Goal: Information Seeking & Learning: Learn about a topic

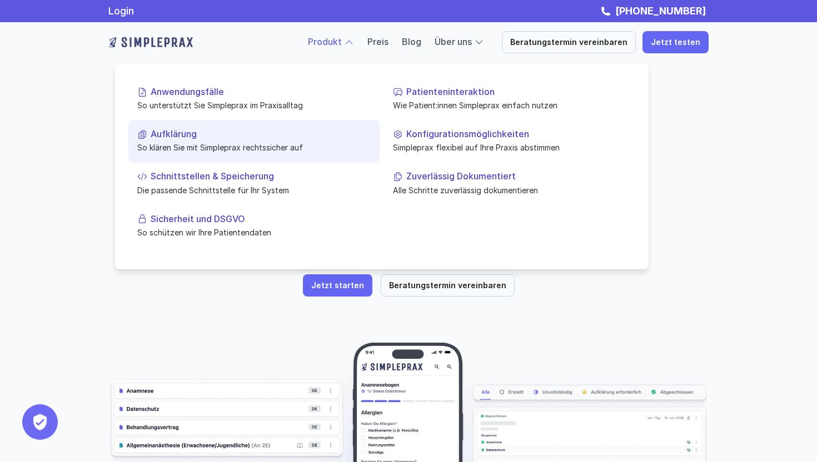
click at [255, 142] on p "So klären Sie mit Simpleprax rechtssicher auf" at bounding box center [253, 148] width 233 height 12
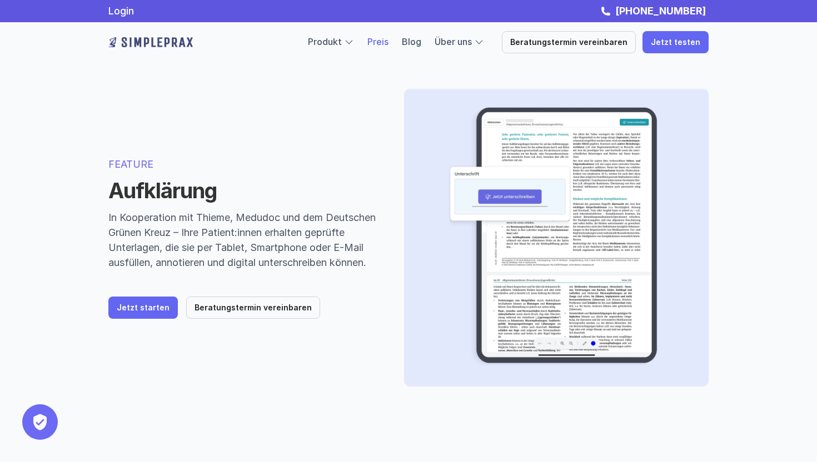
click at [388, 44] on link "Preis" at bounding box center [377, 41] width 21 height 11
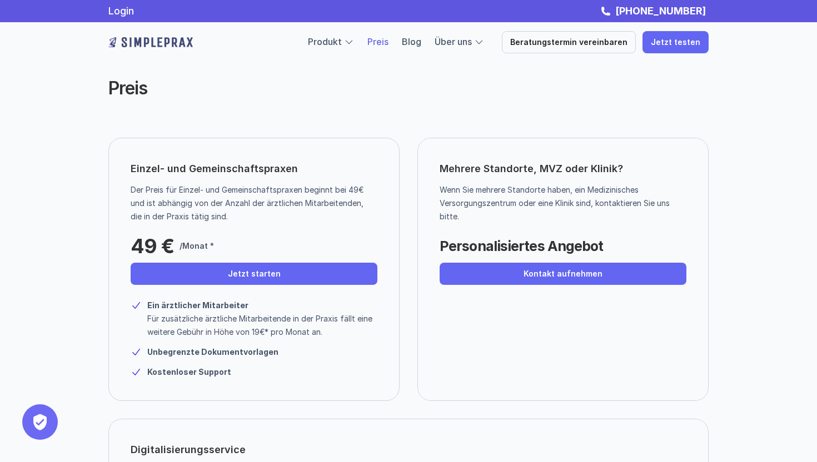
click at [717, 119] on div "Preis" at bounding box center [408, 88] width 667 height 88
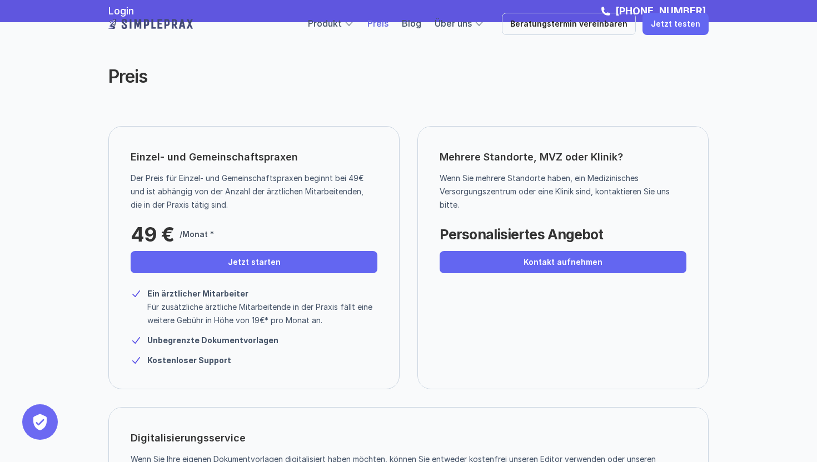
scroll to position [2, 0]
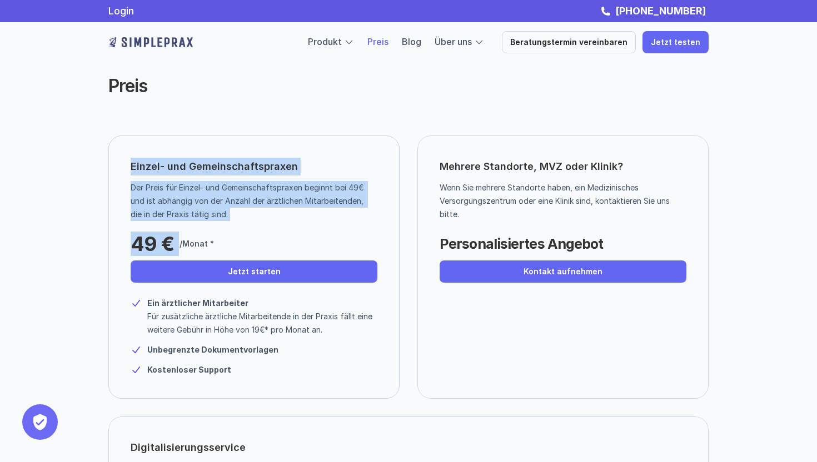
drag, startPoint x: 130, startPoint y: 165, endPoint x: 273, endPoint y: 226, distance: 155.6
click at [273, 226] on div "Einzel- und Gemeinschaftspraxen Der Preis für Einzel- und Gemeinschaftspraxen b…" at bounding box center [253, 267] width 291 height 263
click at [283, 254] on div "49 € /Monat *" at bounding box center [215, 241] width 169 height 28
drag, startPoint x: 126, startPoint y: 169, endPoint x: 212, endPoint y: 224, distance: 102.5
click at [212, 224] on div "Einzel- und Gemeinschaftspraxen Der Preis für Einzel- und Gemeinschaftspraxen b…" at bounding box center [253, 267] width 291 height 263
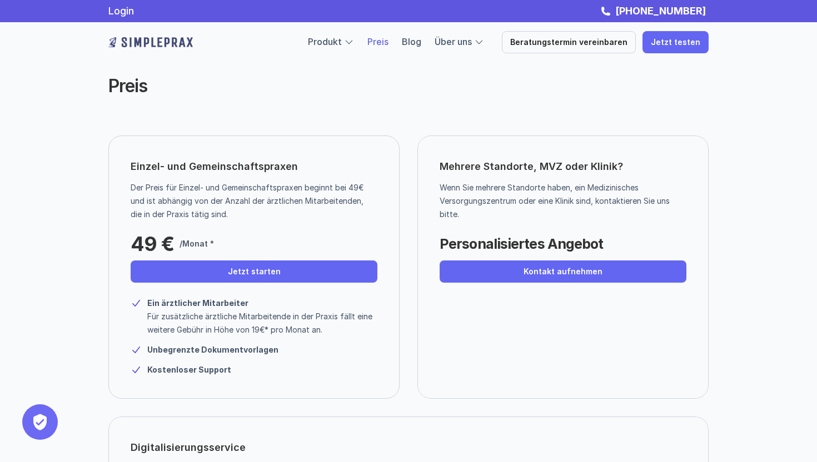
click at [292, 224] on div "Einzel- und Gemeinschaftspraxen Der Preis für Einzel- und Gemeinschaftspraxen b…" at bounding box center [253, 267] width 291 height 263
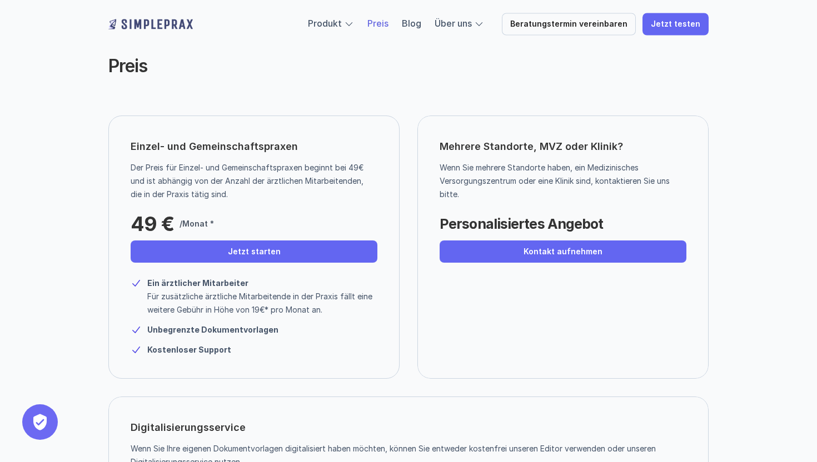
scroll to position [23, 0]
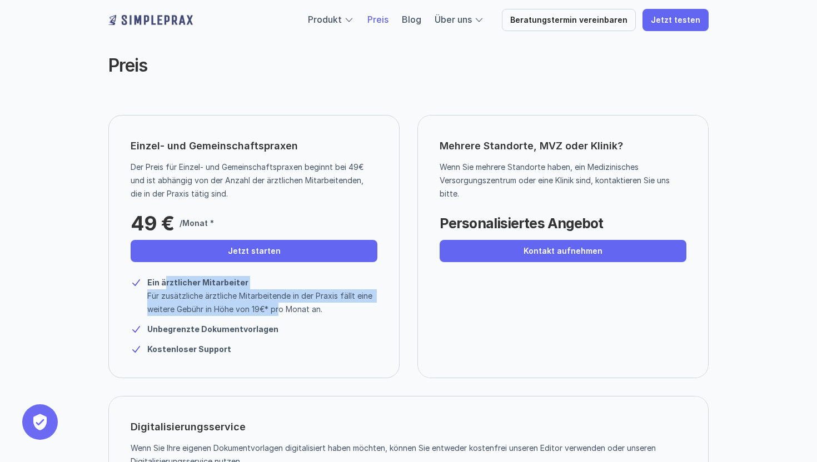
drag, startPoint x: 163, startPoint y: 278, endPoint x: 280, endPoint y: 303, distance: 119.8
click at [280, 303] on div "Ein ärztlicher Mitarbeiter Für zusätzliche ärztliche Mitarbeitende in der Praxi…" at bounding box center [262, 296] width 230 height 40
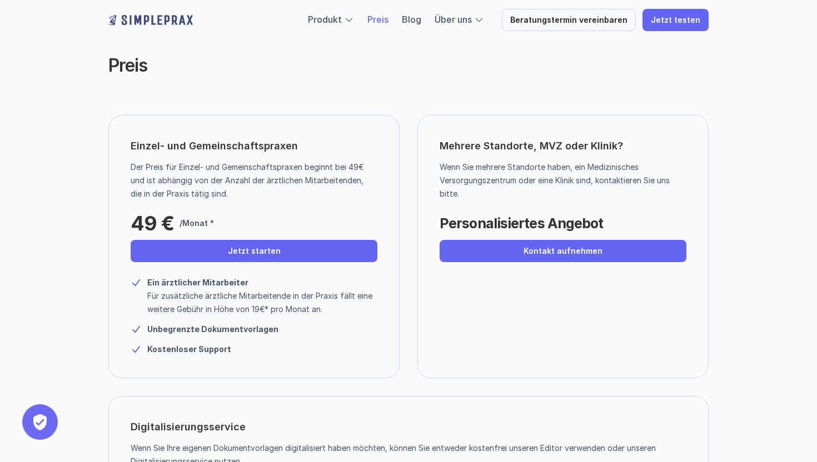
click at [283, 161] on p "Der Preis für Einzel- und Gemeinschaftspraxen beginnt bei 49€ und ist abhängig …" at bounding box center [250, 181] width 238 height 40
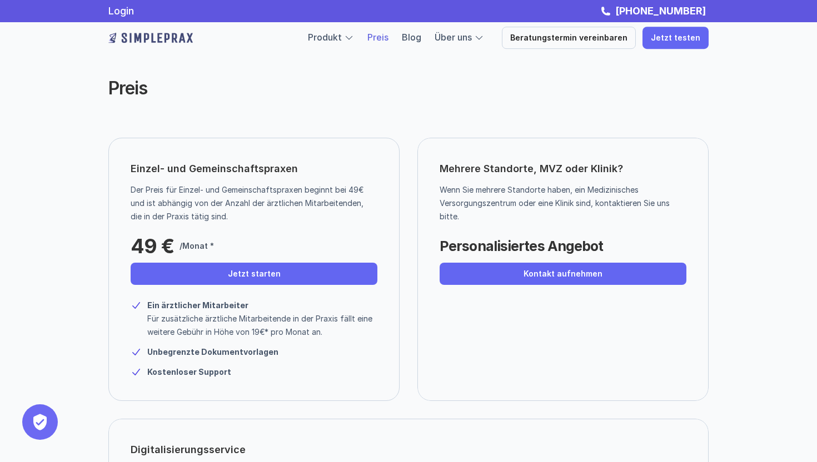
scroll to position [0, 0]
